Goal: Task Accomplishment & Management: Use online tool/utility

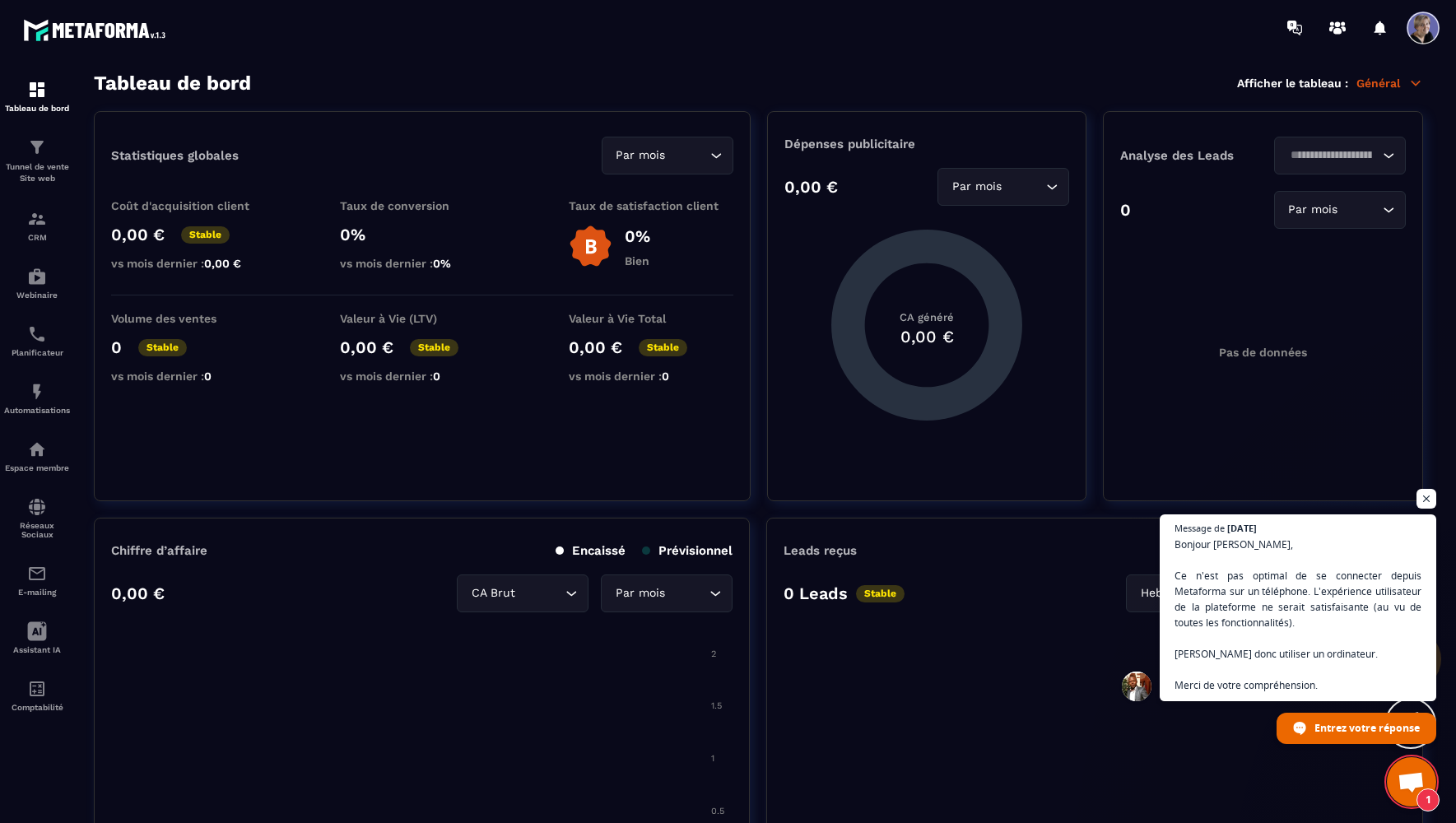
scroll to position [1709, 0]
click at [1413, 791] on span "Ouvrir le chat" at bounding box center [1411, 784] width 27 height 23
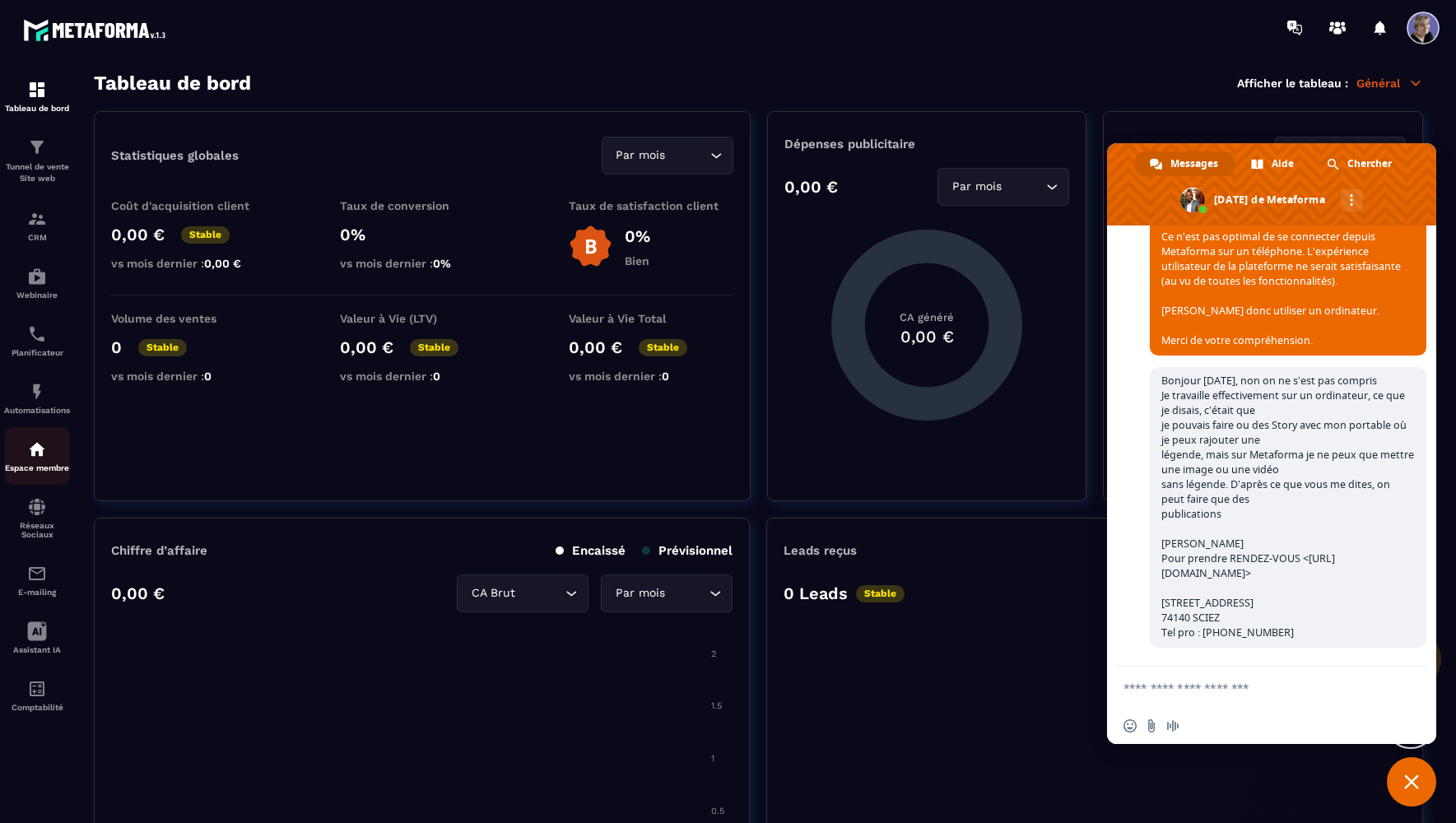
click at [44, 468] on p "Espace membre" at bounding box center [36, 468] width 66 height 9
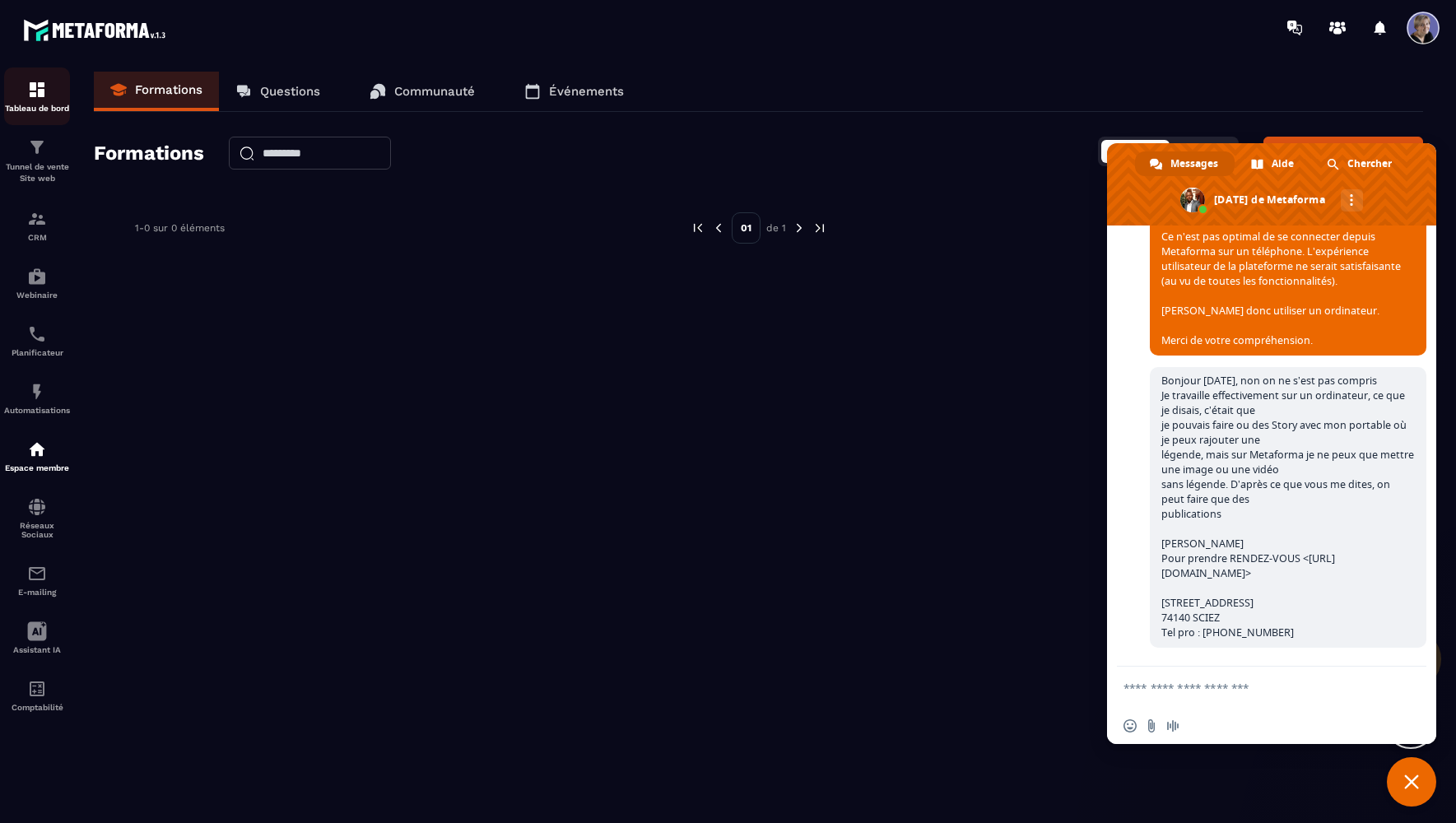
click at [49, 110] on p "Tableau de bord" at bounding box center [36, 108] width 66 height 9
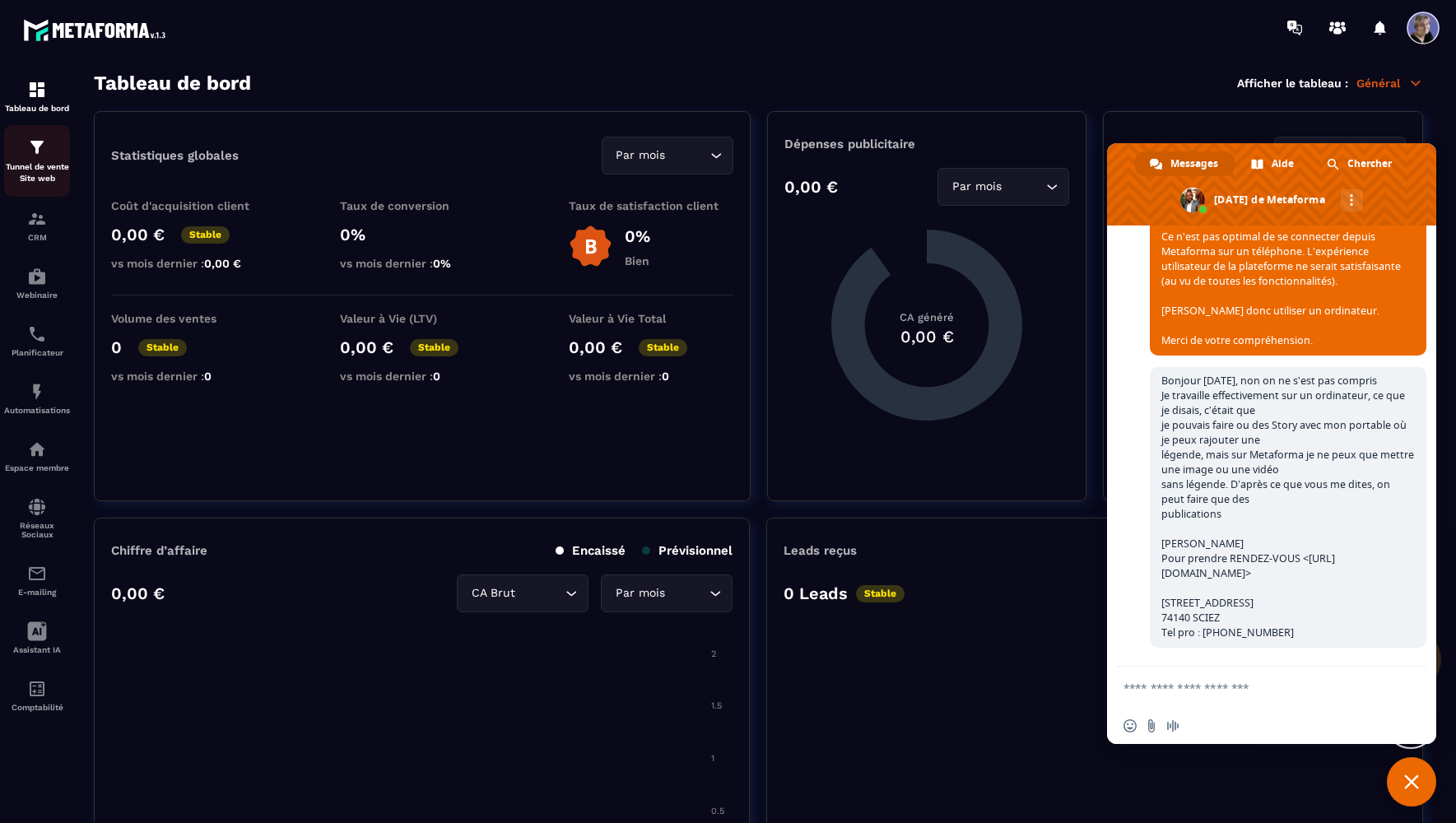
click at [47, 168] on p "Tunnel de vente Site web" at bounding box center [36, 173] width 66 height 23
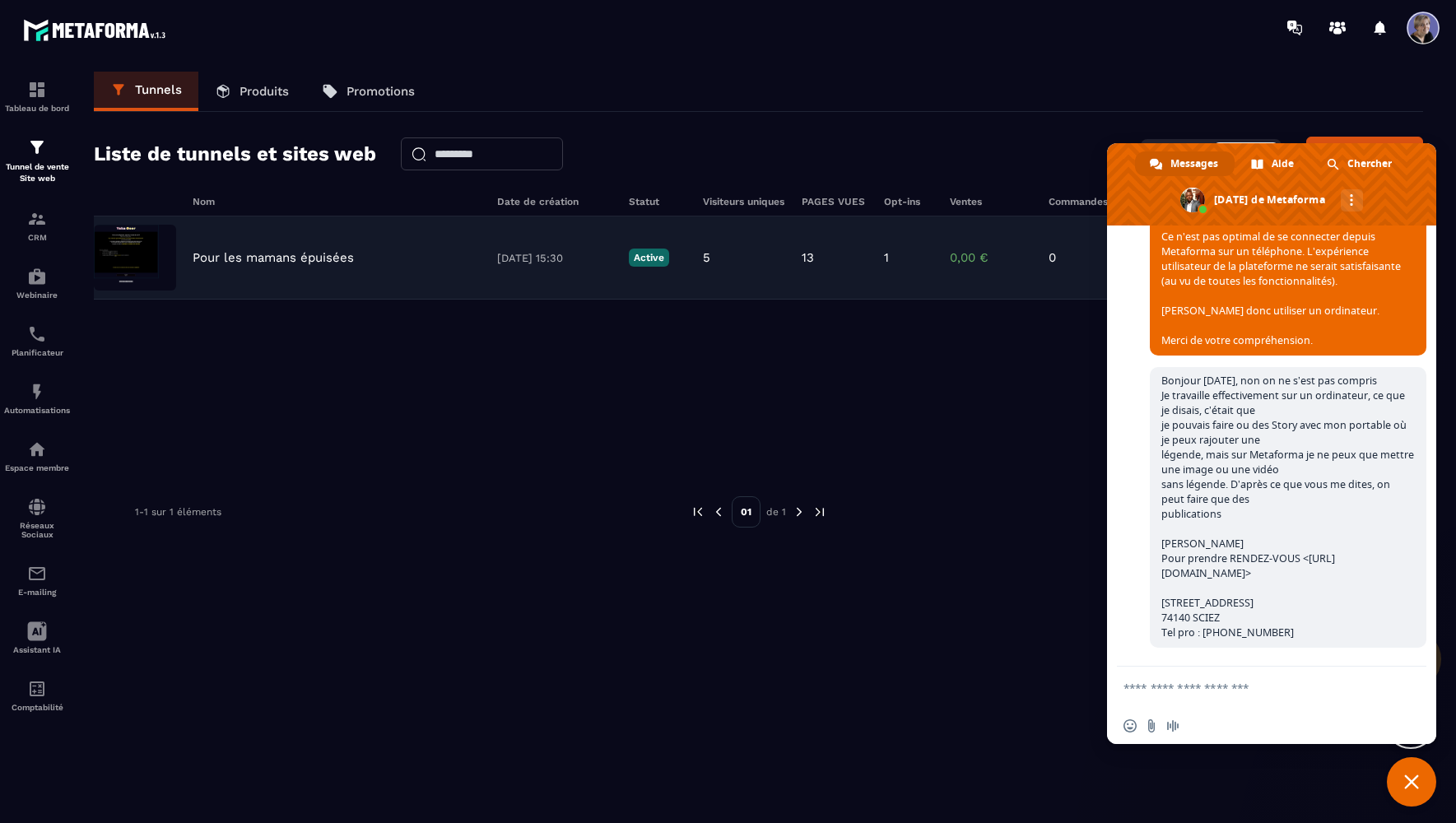
click at [132, 257] on img at bounding box center [135, 257] width 82 height 66
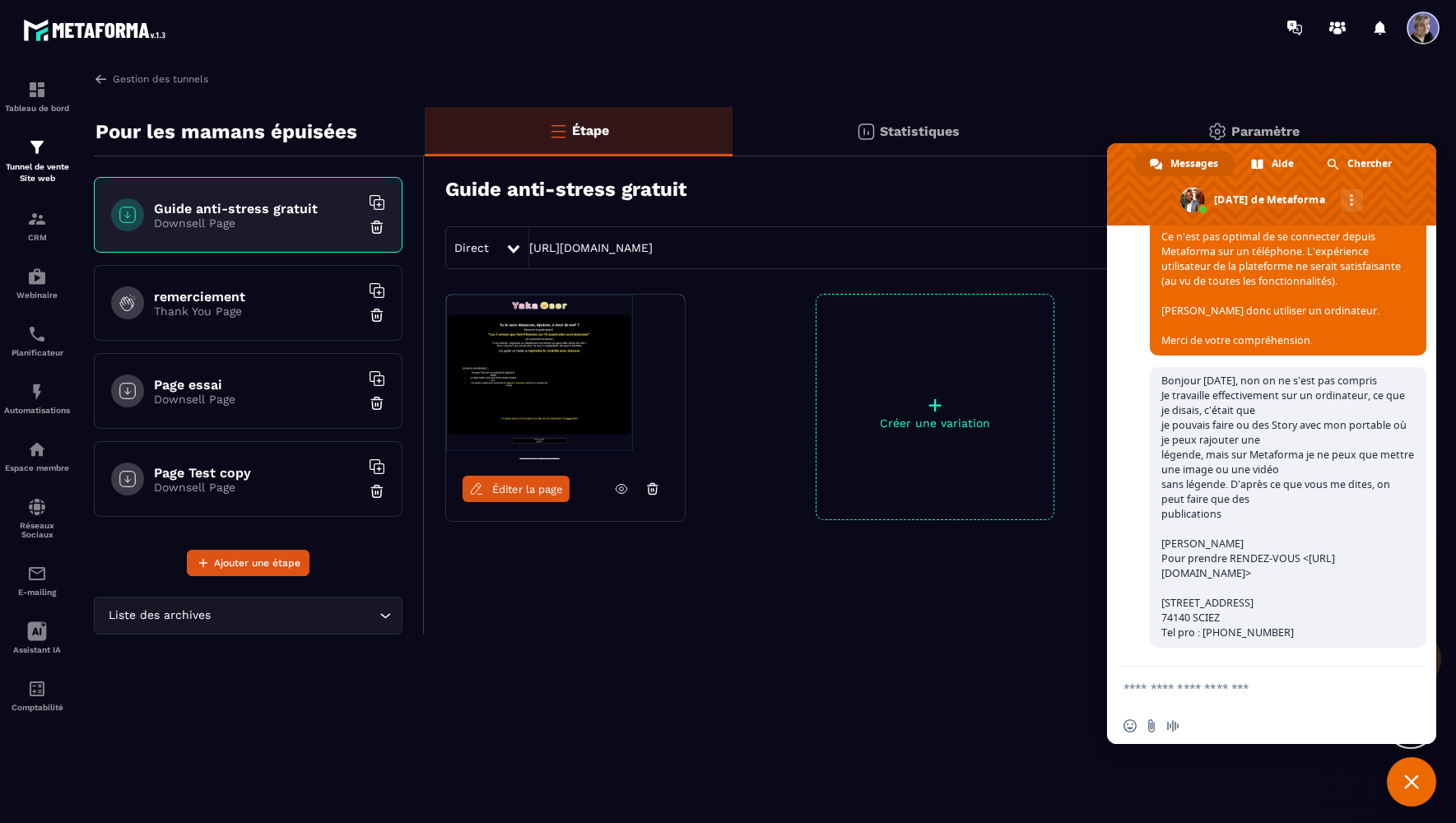
click at [534, 412] on img at bounding box center [566, 377] width 239 height 164
click at [579, 402] on img at bounding box center [566, 377] width 239 height 164
click at [227, 293] on h6 "remerciement" at bounding box center [256, 297] width 205 height 16
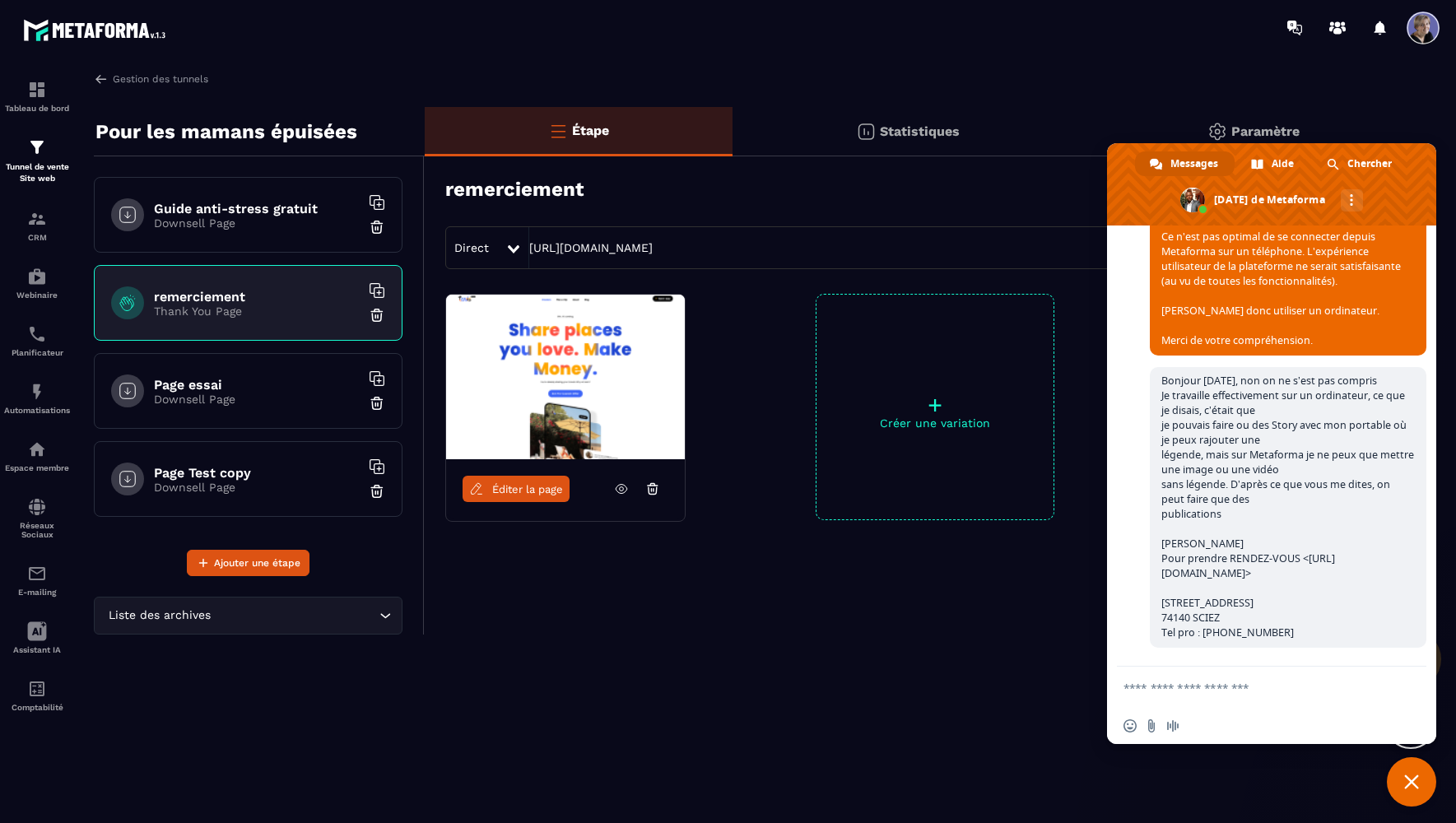
click at [614, 380] on img at bounding box center [566, 377] width 239 height 164
click at [1420, 788] on span "Fermer le chat" at bounding box center [1411, 782] width 49 height 49
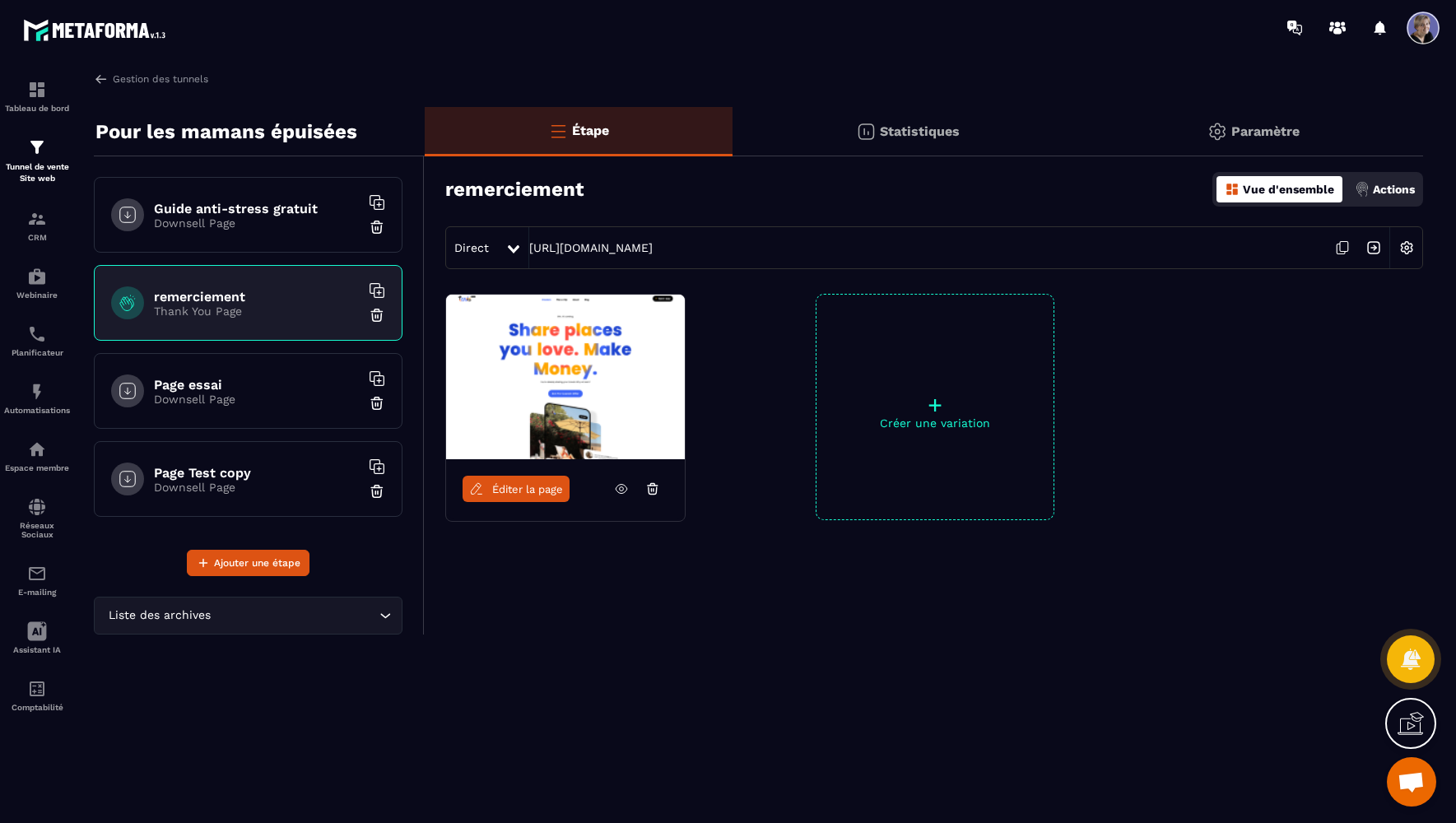
click at [212, 205] on h6 "Guide anti-stress gratuit" at bounding box center [256, 208] width 205 height 16
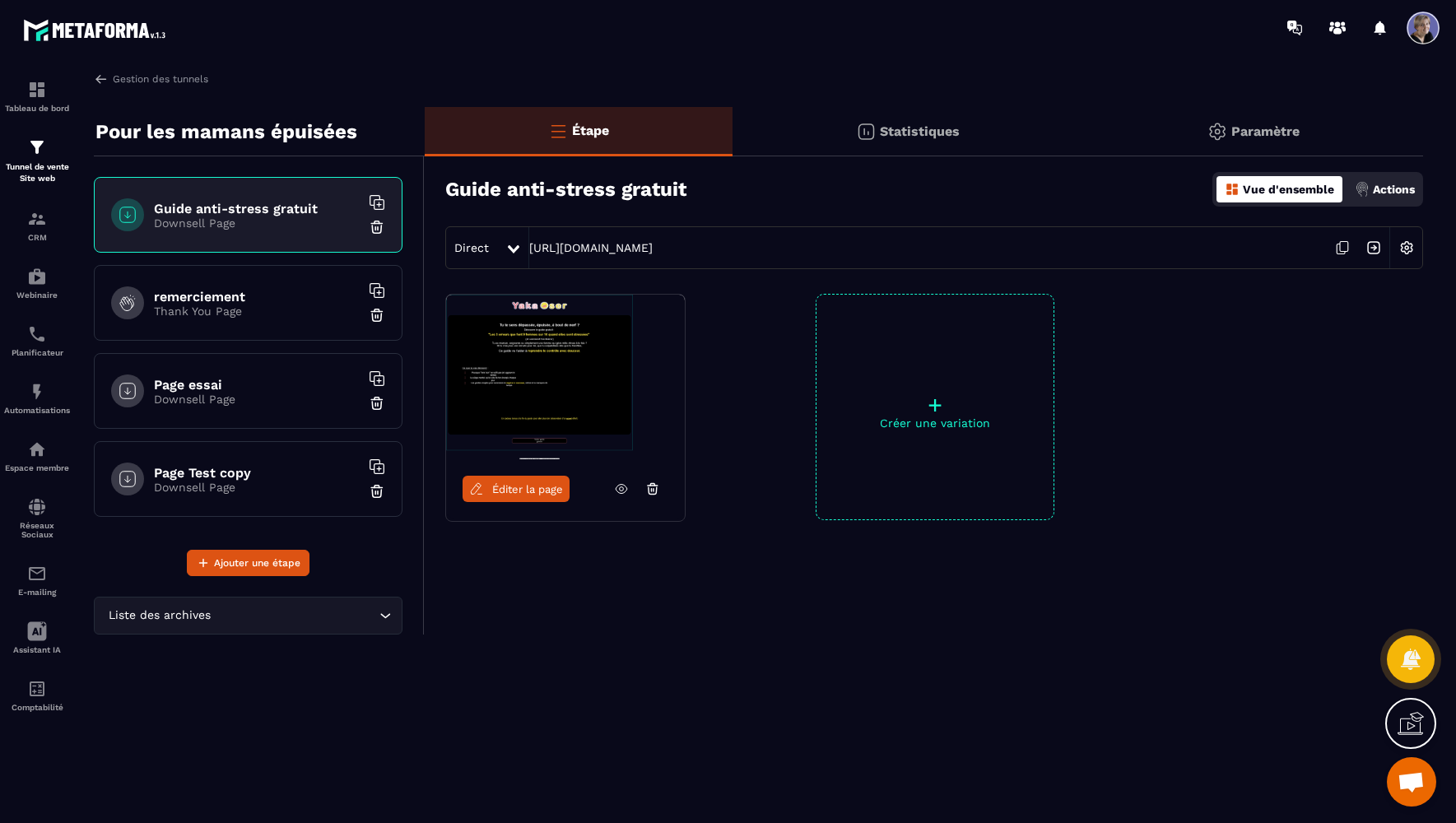
click at [235, 228] on p "Downsell Page" at bounding box center [256, 222] width 205 height 13
click at [536, 364] on img at bounding box center [566, 377] width 239 height 164
click at [523, 487] on span "Éditer la page" at bounding box center [527, 489] width 70 height 13
